Goal: Transaction & Acquisition: Purchase product/service

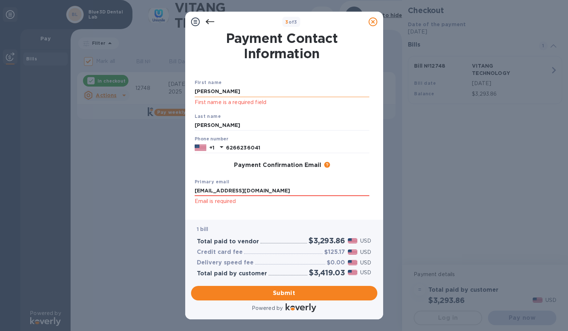
click at [196, 91] on input "[PERSON_NAME]" at bounding box center [282, 91] width 175 height 11
click at [195, 125] on input "[PERSON_NAME]" at bounding box center [282, 125] width 175 height 11
click at [200, 165] on div "Payment Confirmation Email The added email addresses will be used to send the p…" at bounding box center [282, 165] width 175 height 7
click at [288, 294] on span "Submit" at bounding box center [284, 293] width 175 height 9
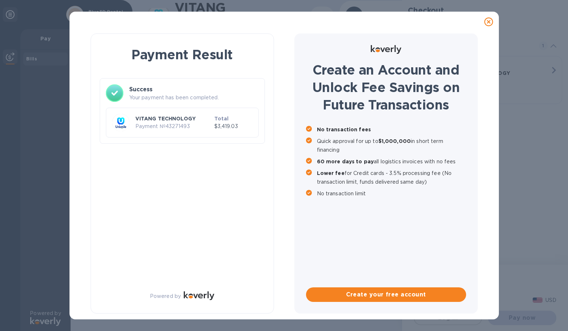
checkbox input "false"
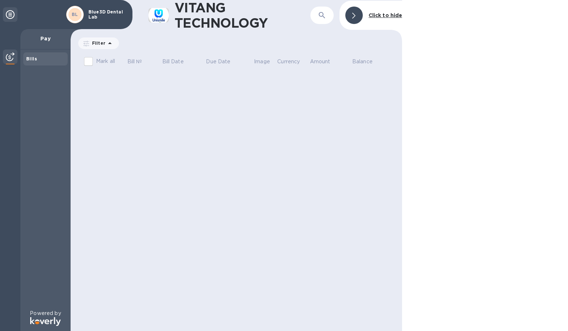
click at [355, 16] on icon at bounding box center [353, 16] width 3 height 6
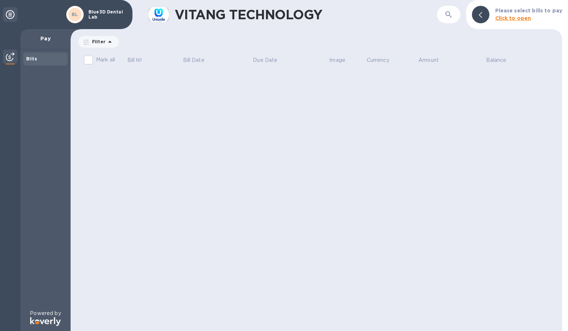
click at [45, 37] on p "Pay" at bounding box center [45, 38] width 39 height 7
click at [29, 60] on b "Bills" at bounding box center [31, 58] width 11 height 5
